Goal: Check status

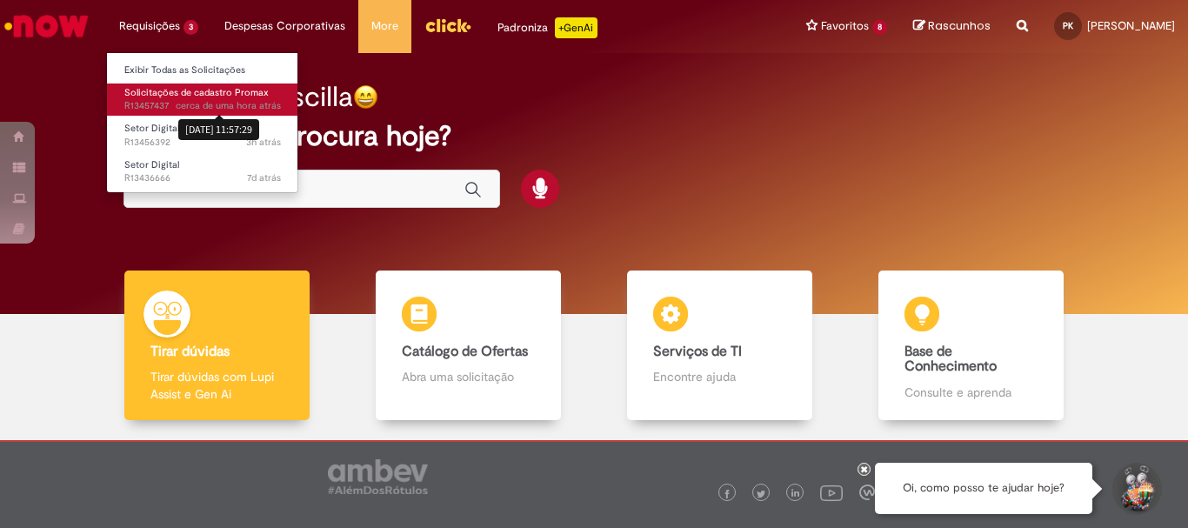
click at [206, 102] on sn-time-ago "cerca de uma hora atrás cerca de uma hora atrás [DATE] 11:57:29" at bounding box center [228, 105] width 105 height 13
click at [164, 92] on span "Solicitações de cadastro Promax" at bounding box center [196, 92] width 144 height 13
click at [152, 92] on span "Solicitações de cadastro Promax" at bounding box center [196, 92] width 144 height 13
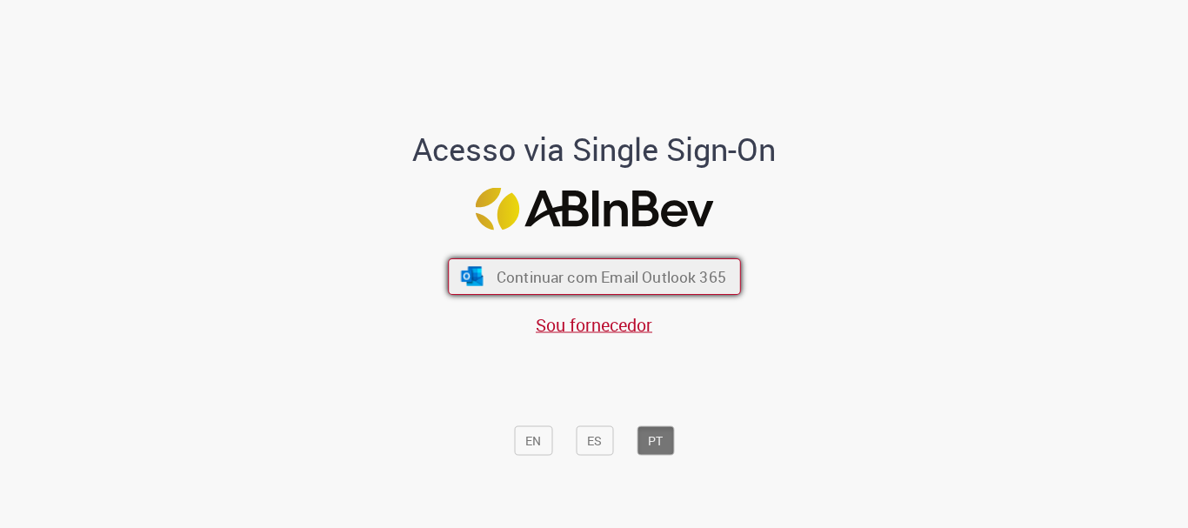
click at [565, 285] on span "Continuar com Email Outlook 365" at bounding box center [611, 277] width 230 height 20
